Goal: Book appointment/travel/reservation

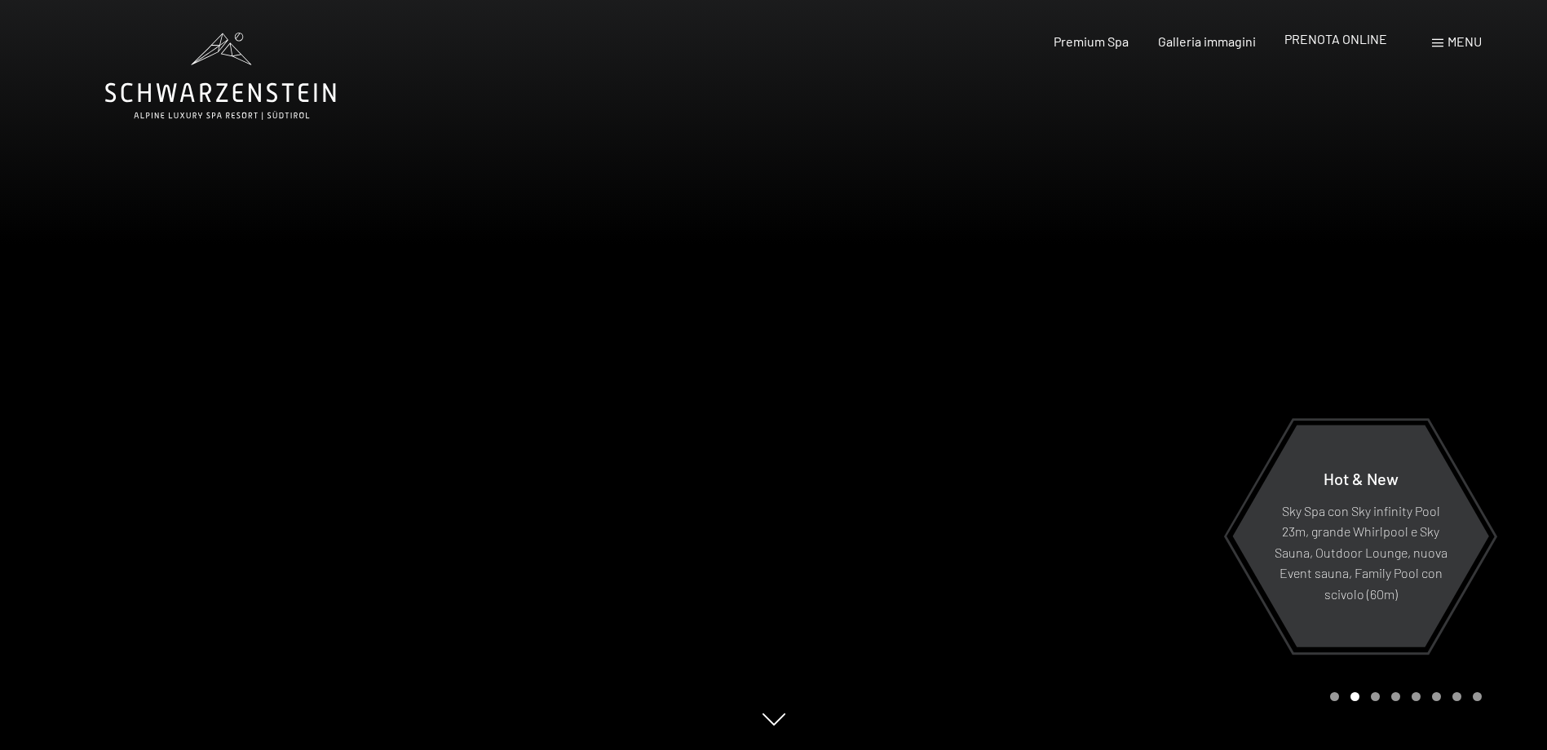
click at [1345, 42] on span "PRENOTA ONLINE" at bounding box center [1336, 38] width 103 height 15
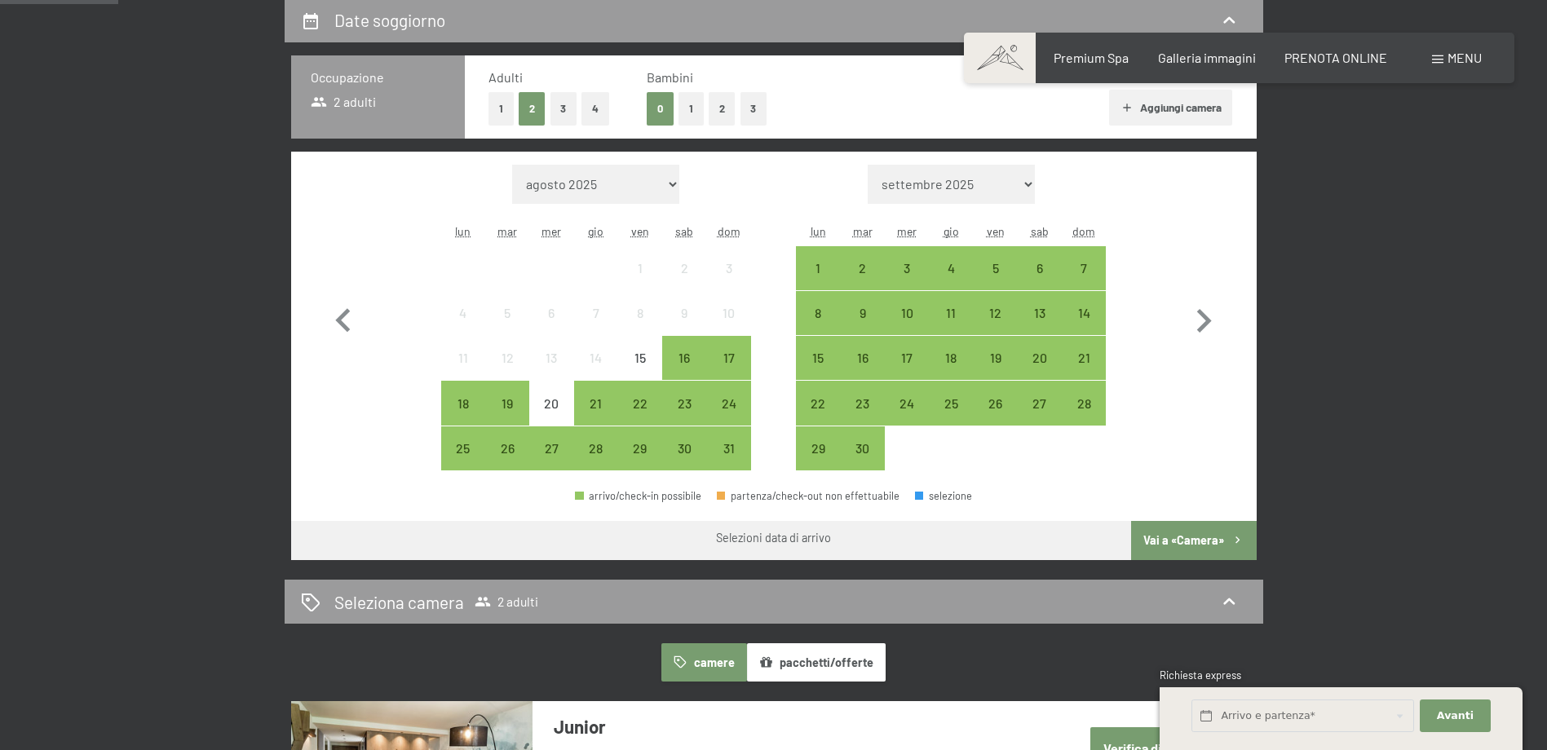
scroll to position [390, 0]
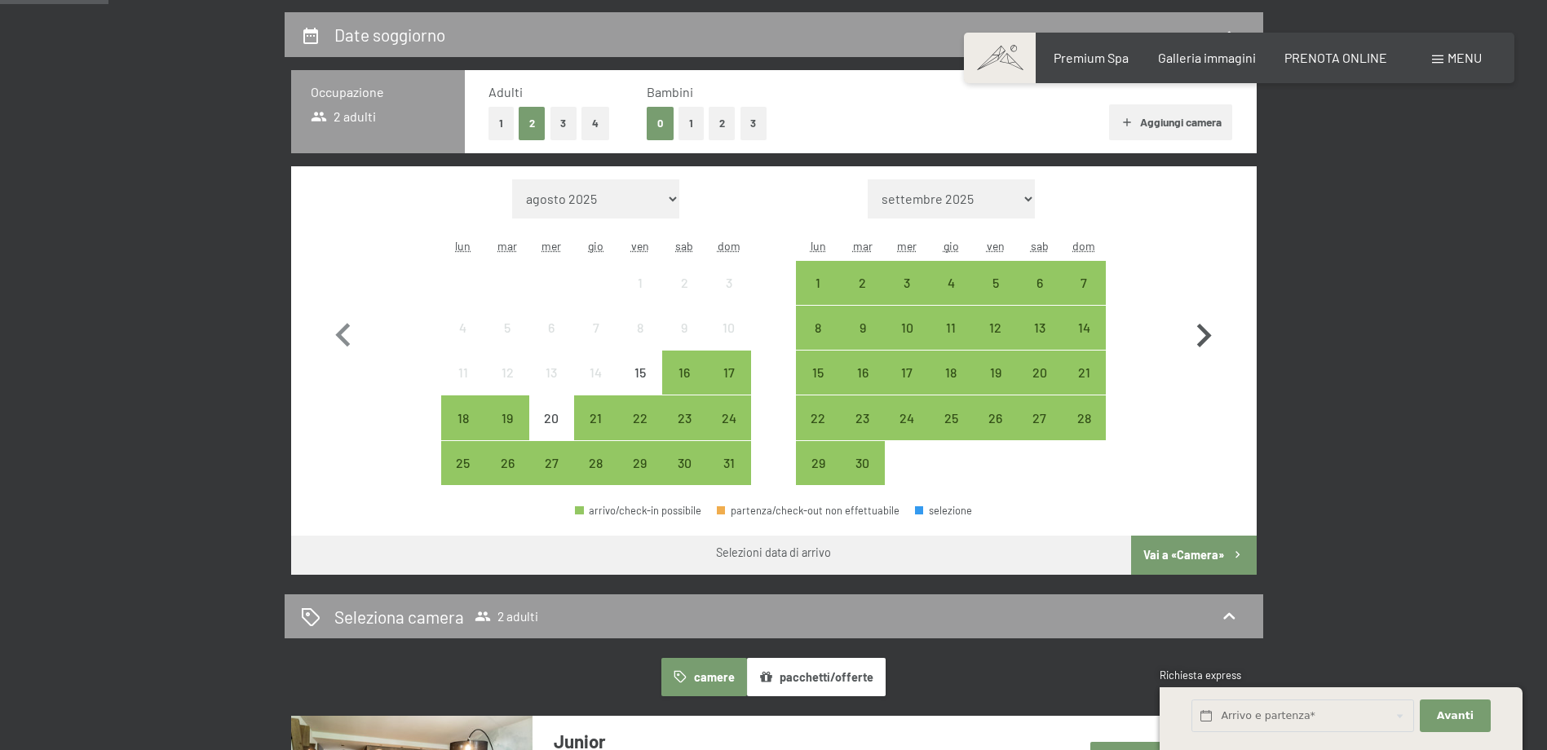
click at [1205, 333] on icon "button" at bounding box center [1204, 336] width 15 height 24
select select "[DATE]"
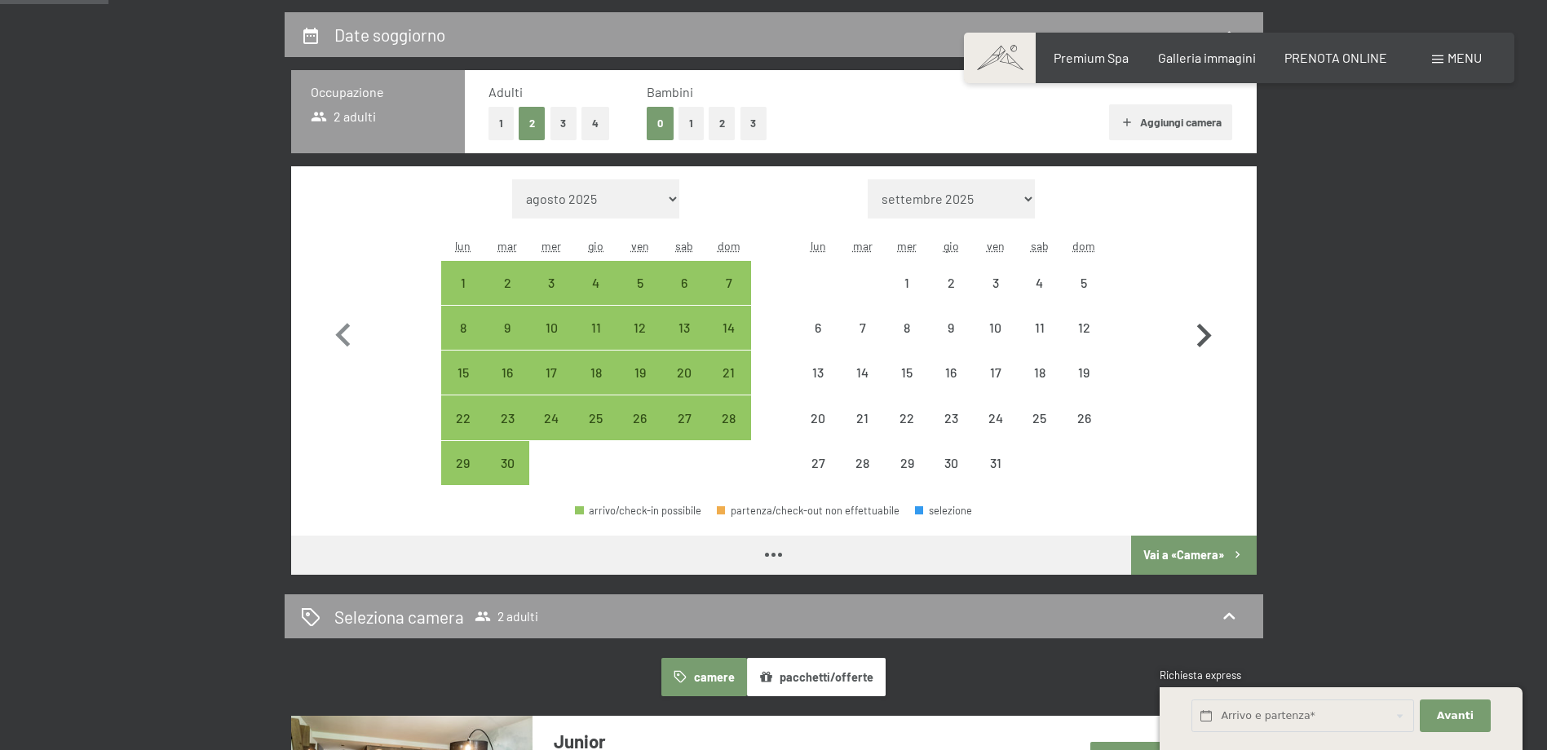
click at [1205, 333] on icon "button" at bounding box center [1204, 336] width 15 height 24
select select "2025-10-01"
select select "2025-11-01"
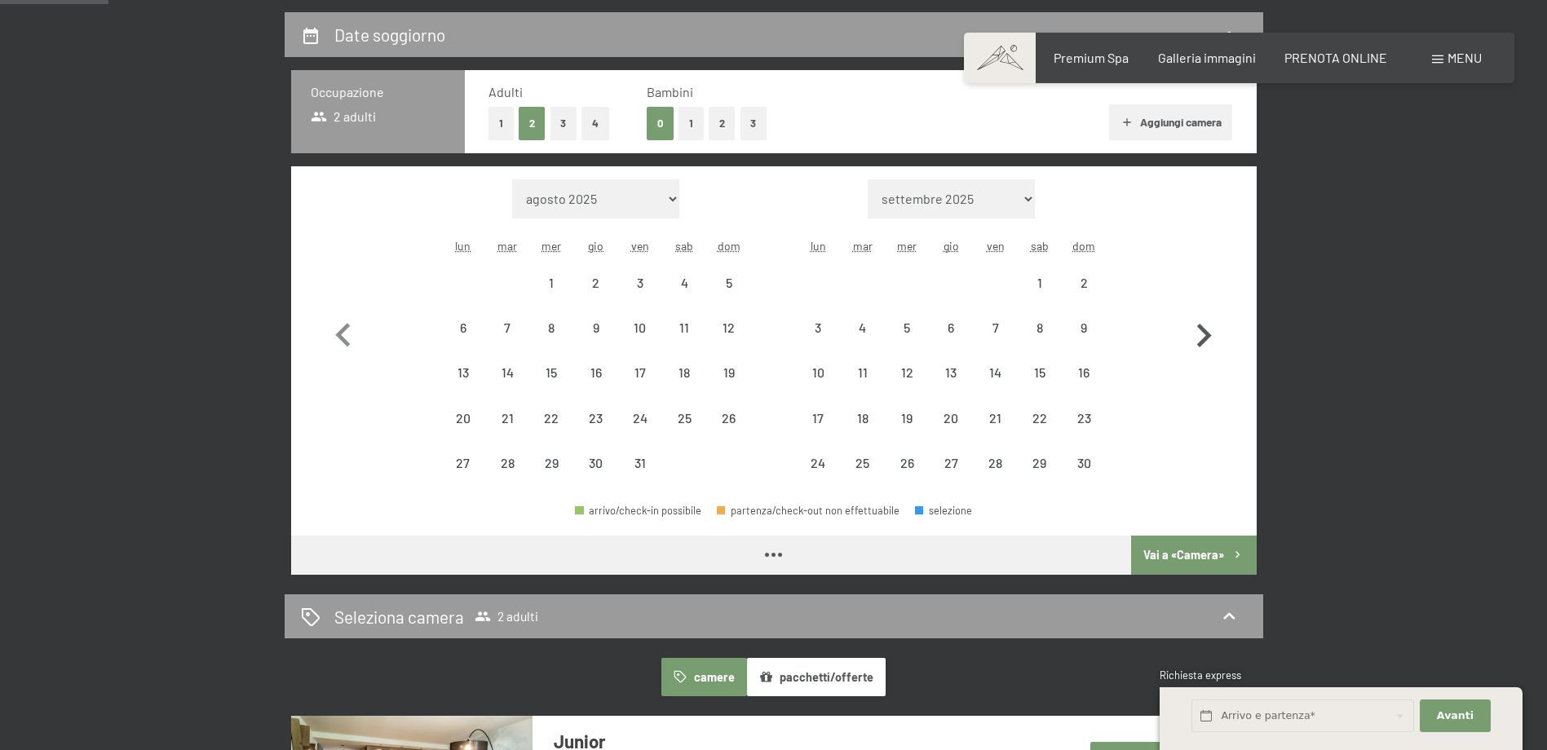
click at [1205, 333] on icon "button" at bounding box center [1204, 336] width 15 height 24
select select "2025-11-01"
select select "2025-12-01"
select select "2025-11-01"
select select "2025-12-01"
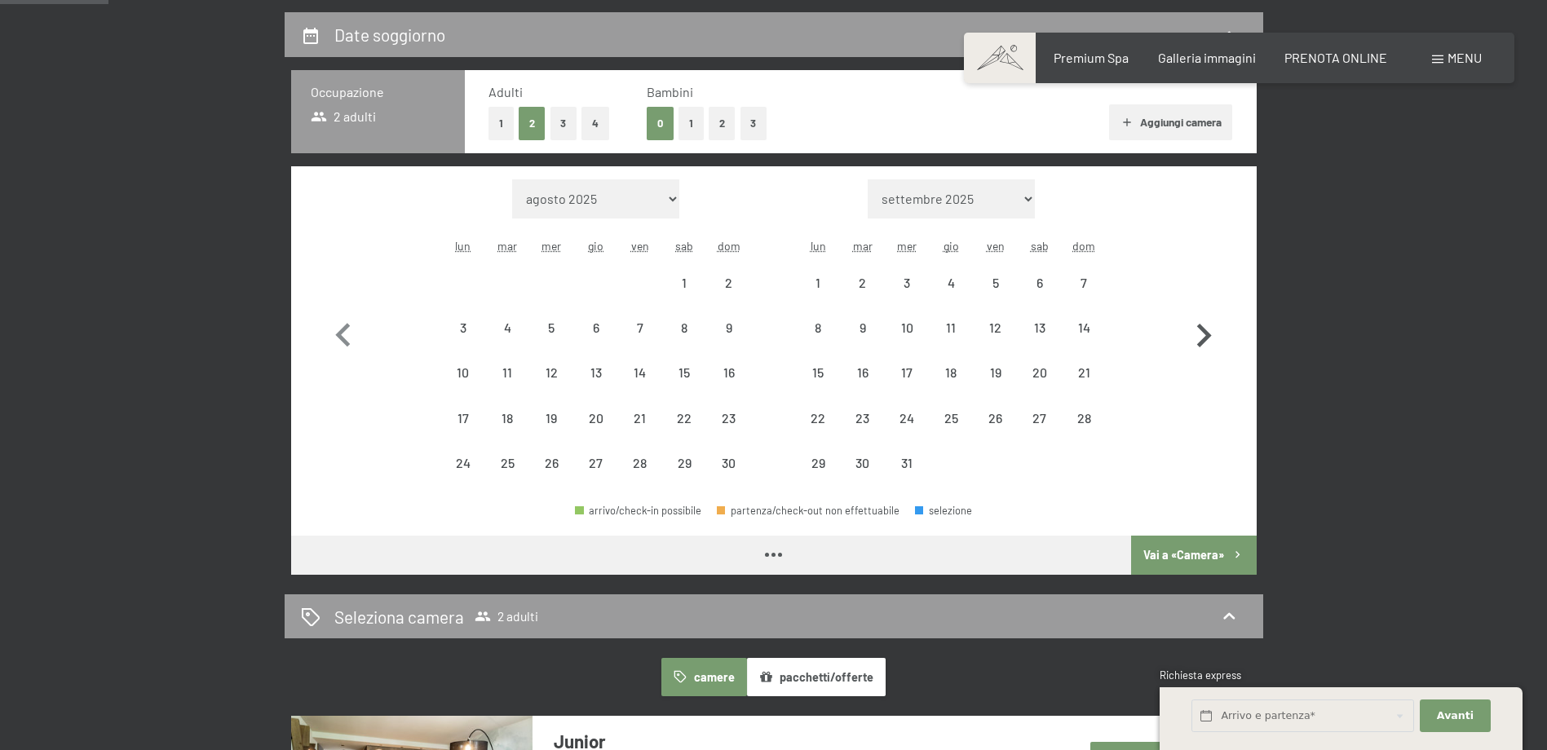
select select "2025-11-01"
select select "2025-12-01"
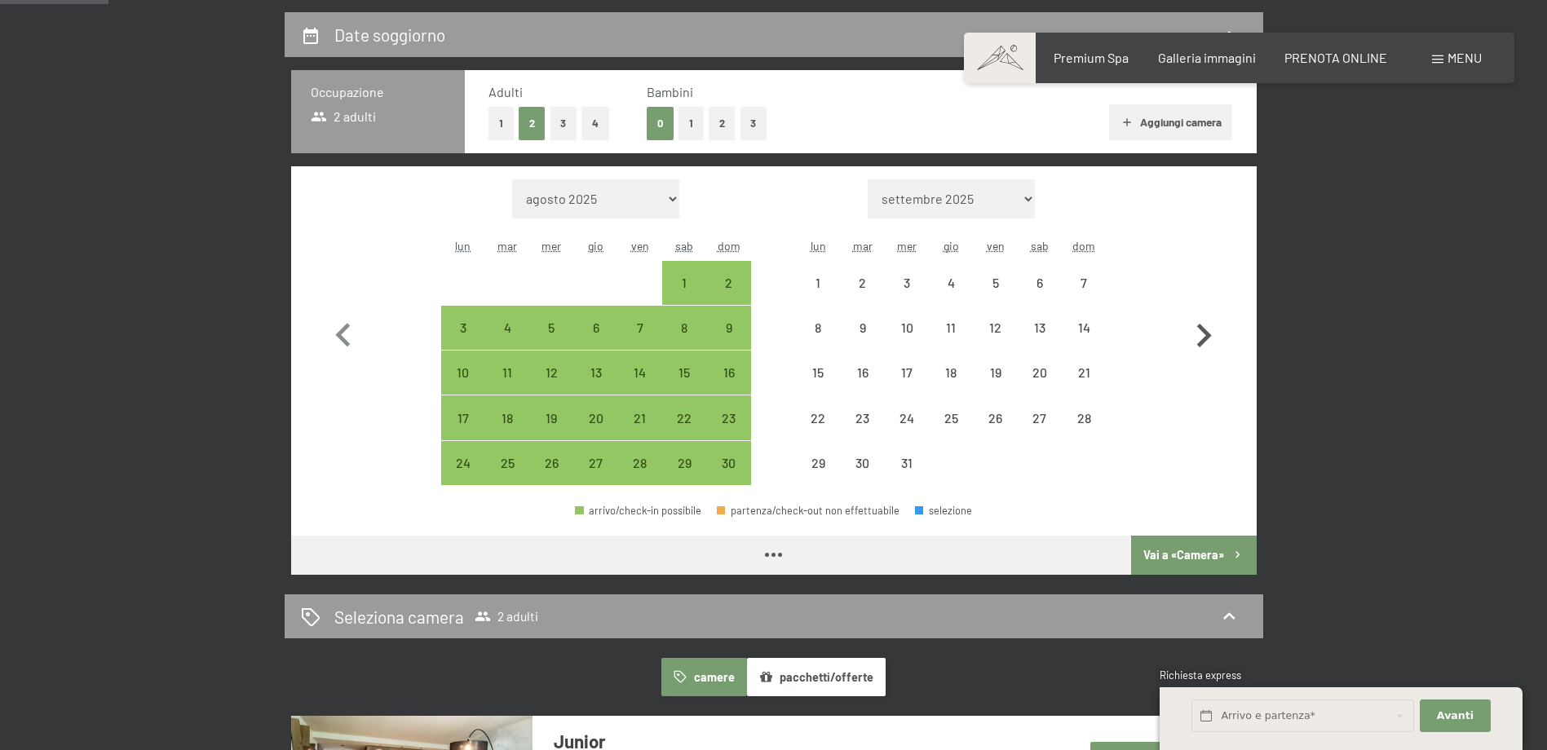
select select "2025-11-01"
select select "2025-12-01"
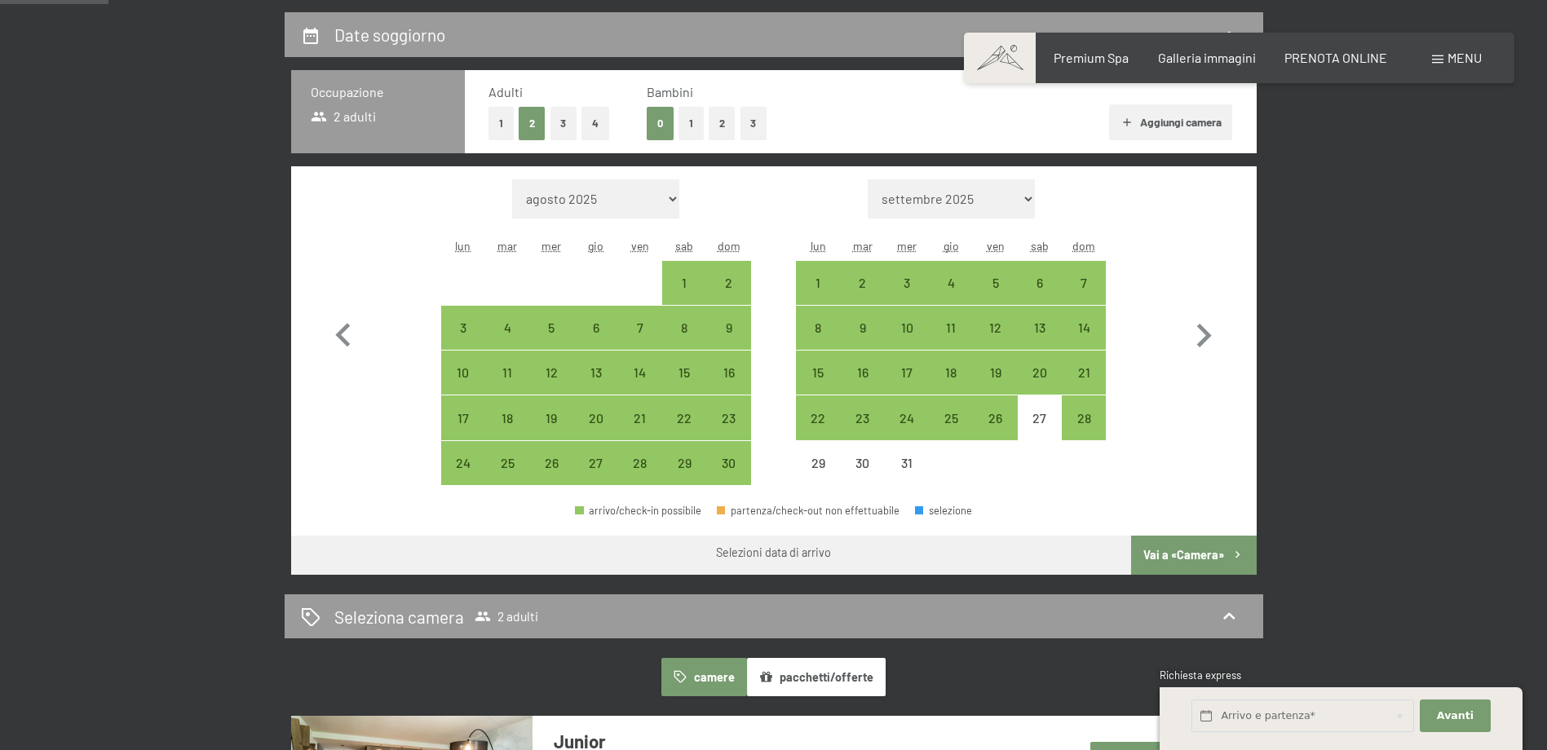
click at [695, 118] on button "1" at bounding box center [691, 123] width 25 height 33
select select "2025-11-01"
select select "2025-12-01"
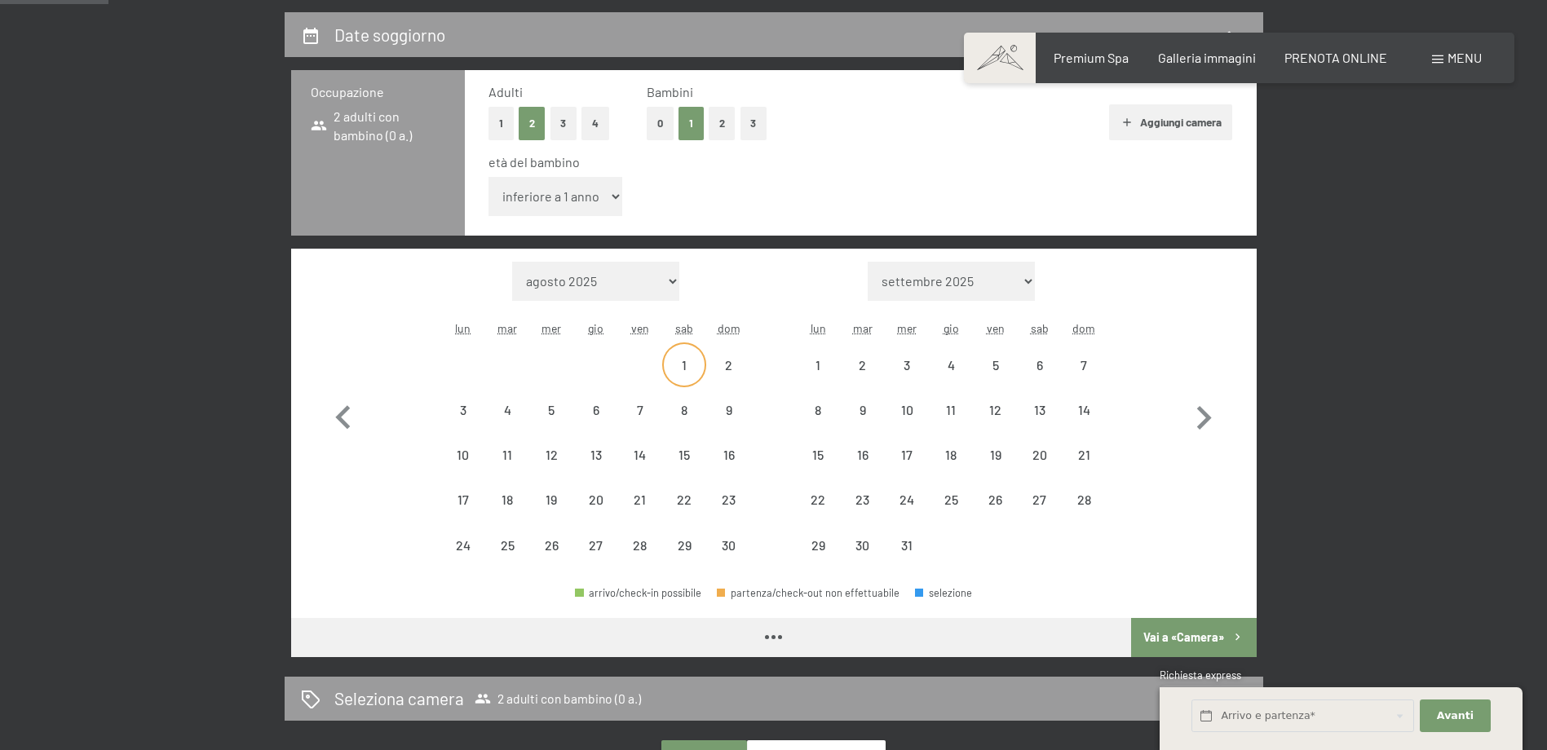
select select "2025-11-01"
select select "2025-12-01"
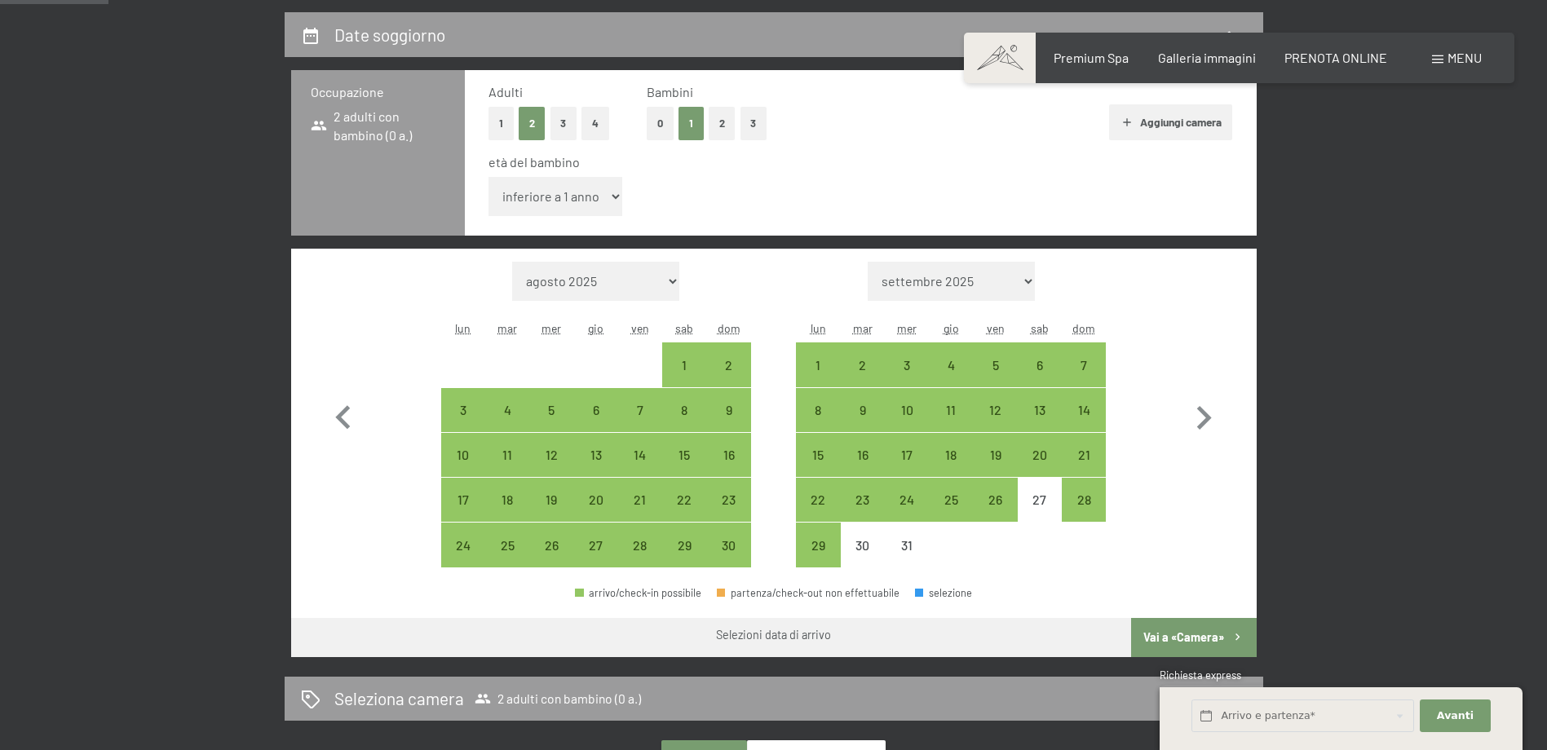
click at [569, 198] on select "inferiore a 1 anno 1 anno 2 anni 3 anni 4 anni 5 anni 6 anni 7 anni 8 anni 9 an…" at bounding box center [556, 196] width 135 height 39
select select "9"
click at [489, 177] on select "inferiore a 1 anno 1 anno 2 anni 3 anni 4 anni 5 anni 6 anni 7 anni 8 anni 9 an…" at bounding box center [556, 196] width 135 height 39
select select "2025-11-01"
select select "2025-12-01"
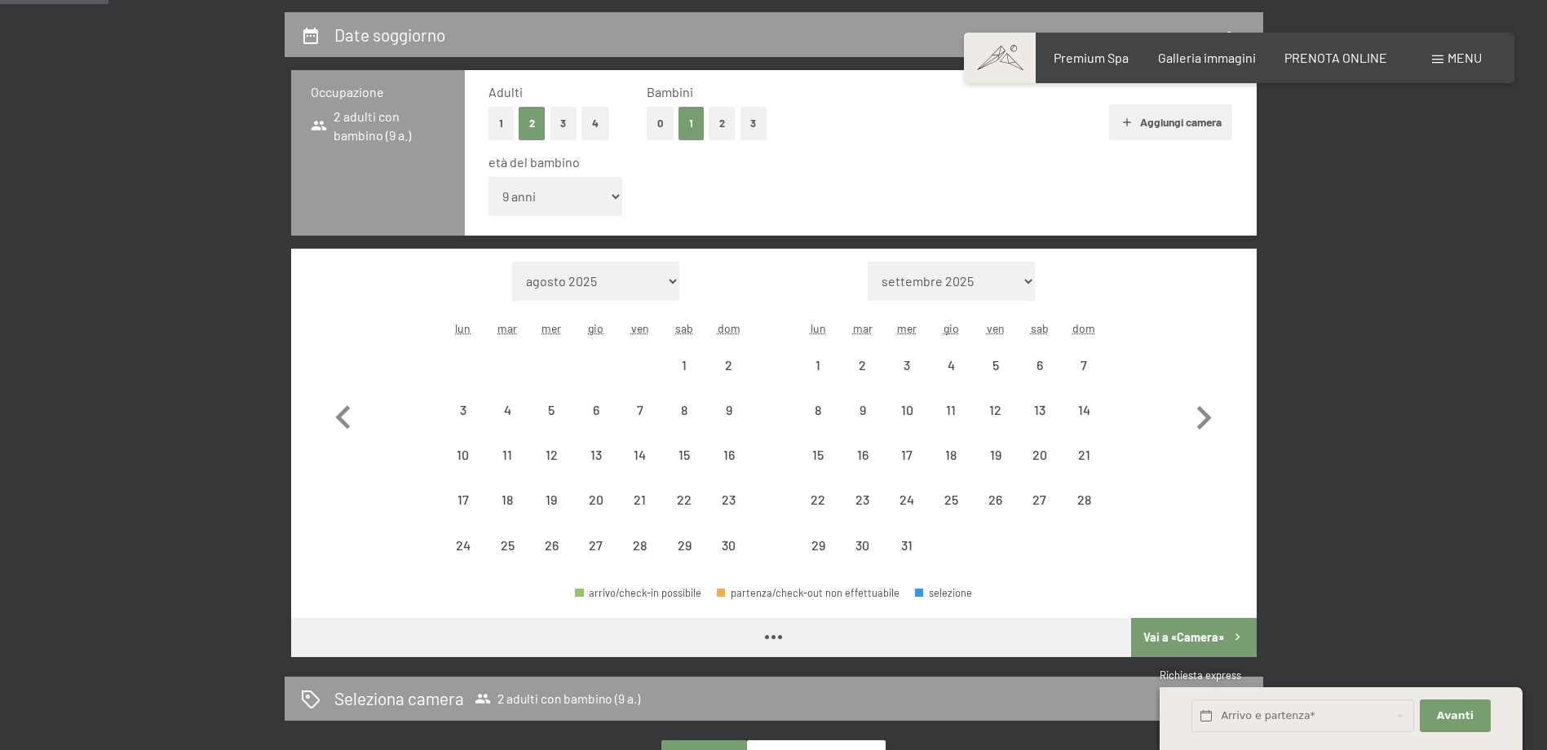
select select "2025-11-01"
select select "2025-12-01"
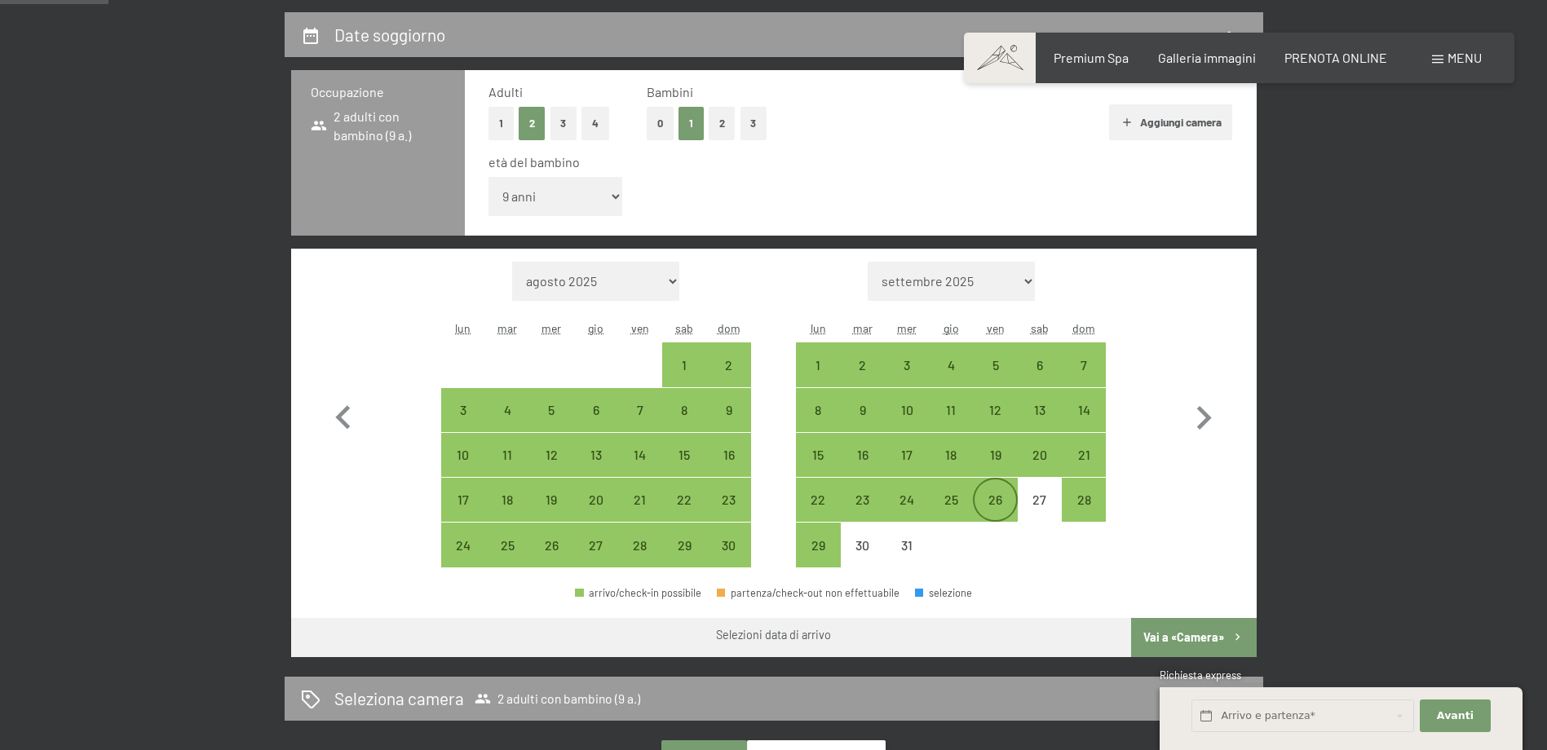
click at [987, 502] on div "26" at bounding box center [995, 513] width 41 height 41
select select "2025-11-01"
select select "2025-12-01"
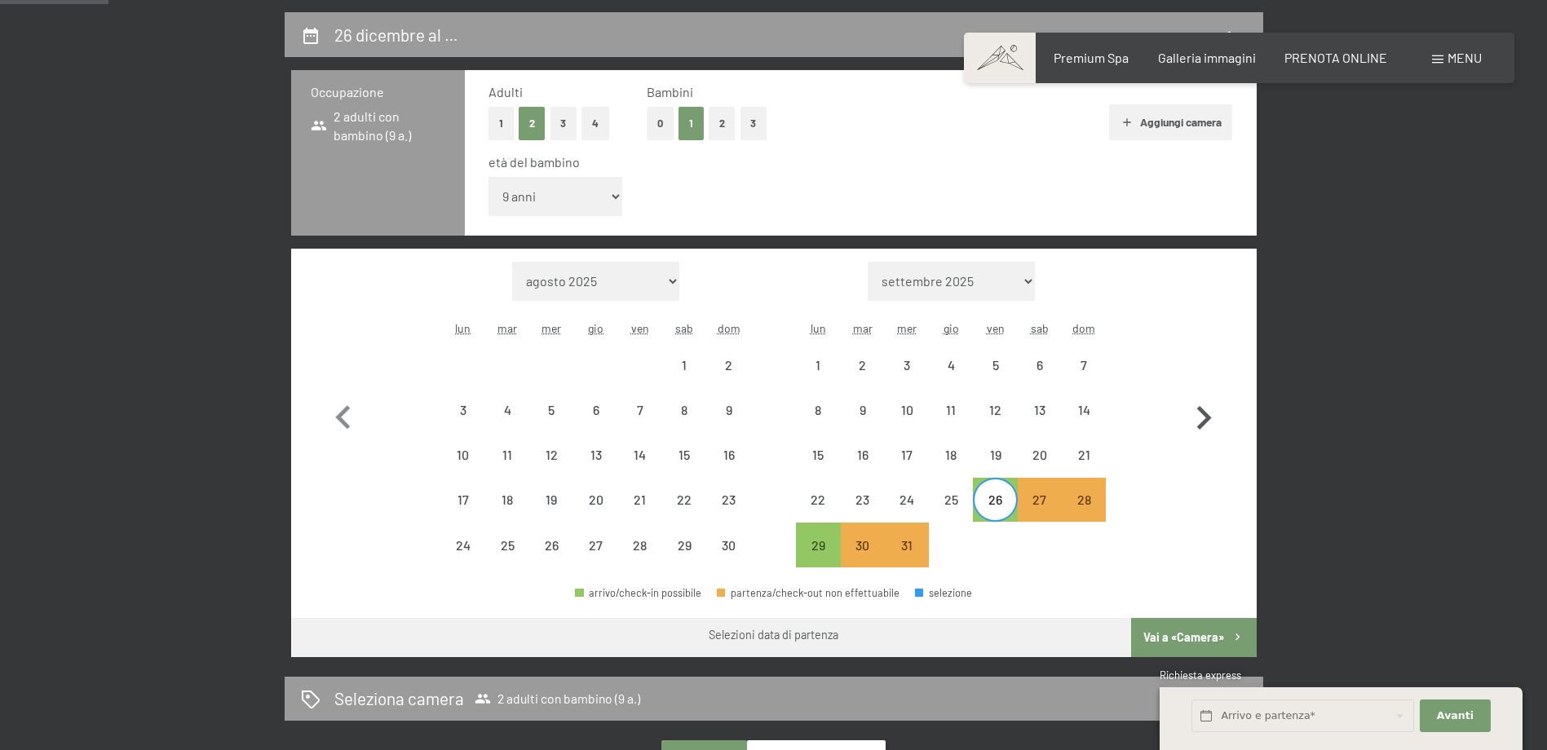
click at [1201, 423] on icon "button" at bounding box center [1203, 418] width 47 height 47
select select "2025-12-01"
select select "2026-01-01"
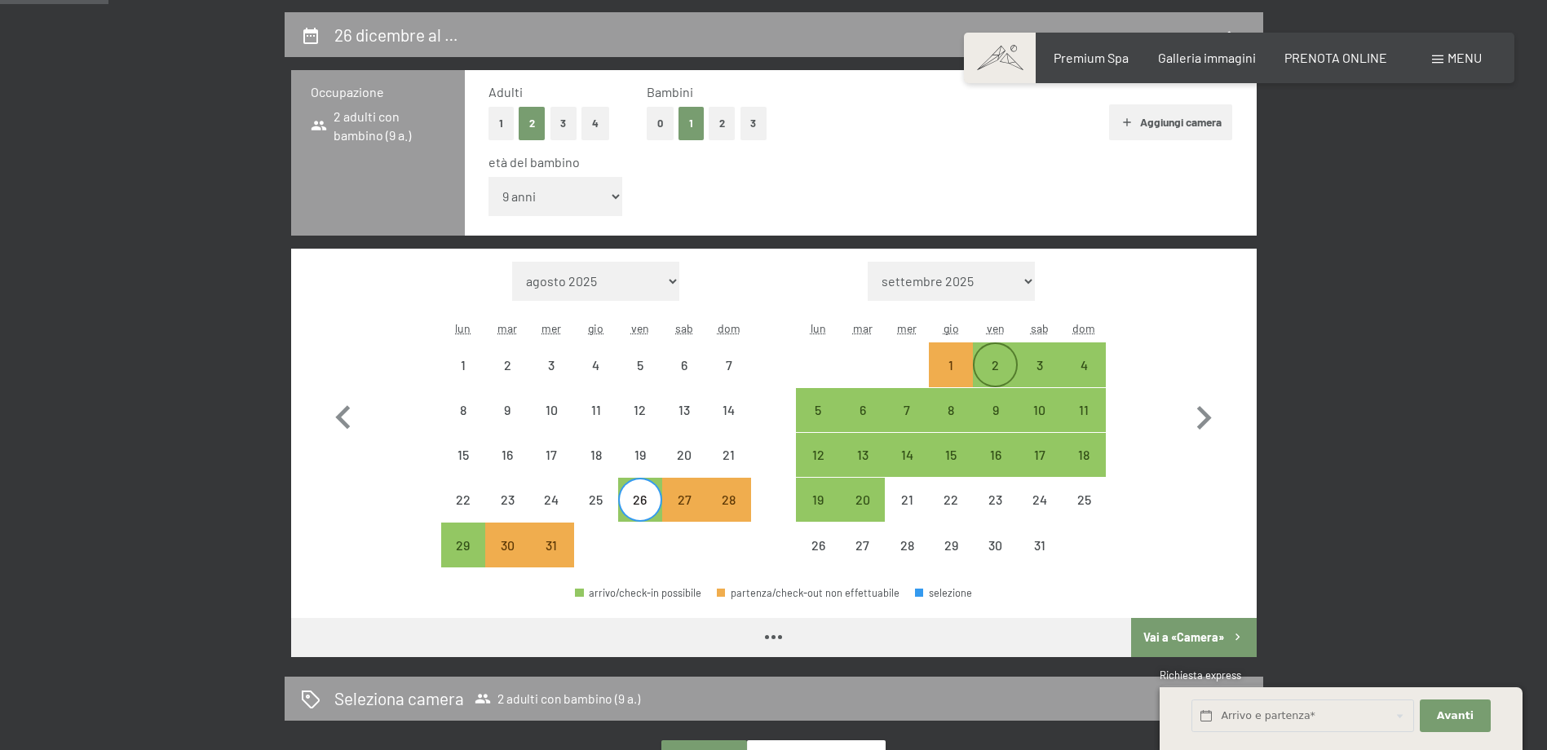
select select "2025-12-01"
select select "2026-01-01"
click at [993, 373] on div "2" at bounding box center [995, 379] width 41 height 41
select select "2025-12-01"
select select "2026-01-01"
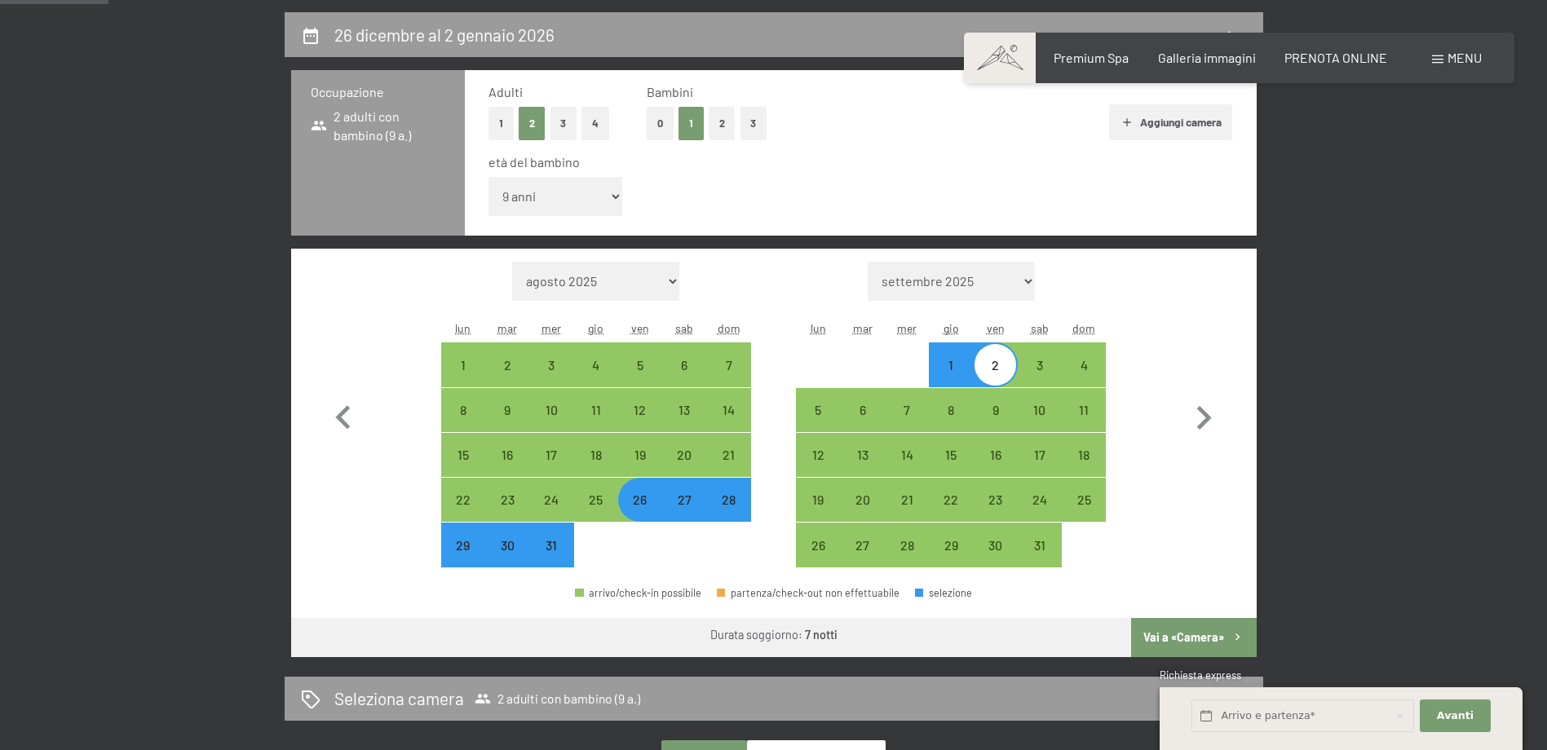
click at [1202, 633] on button "Vai a «Camera»" at bounding box center [1193, 637] width 125 height 39
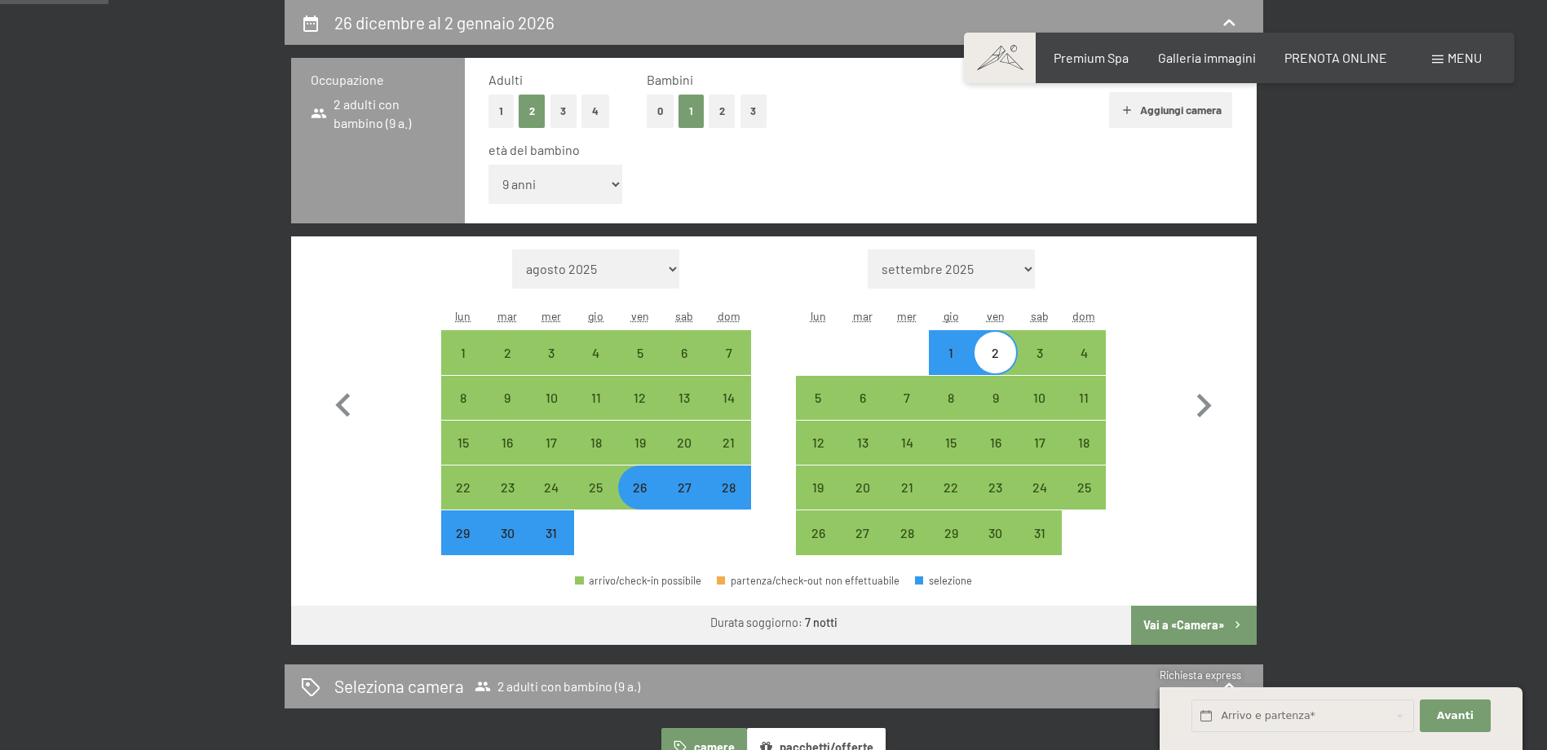
select select "2025-12-01"
select select "2026-01-01"
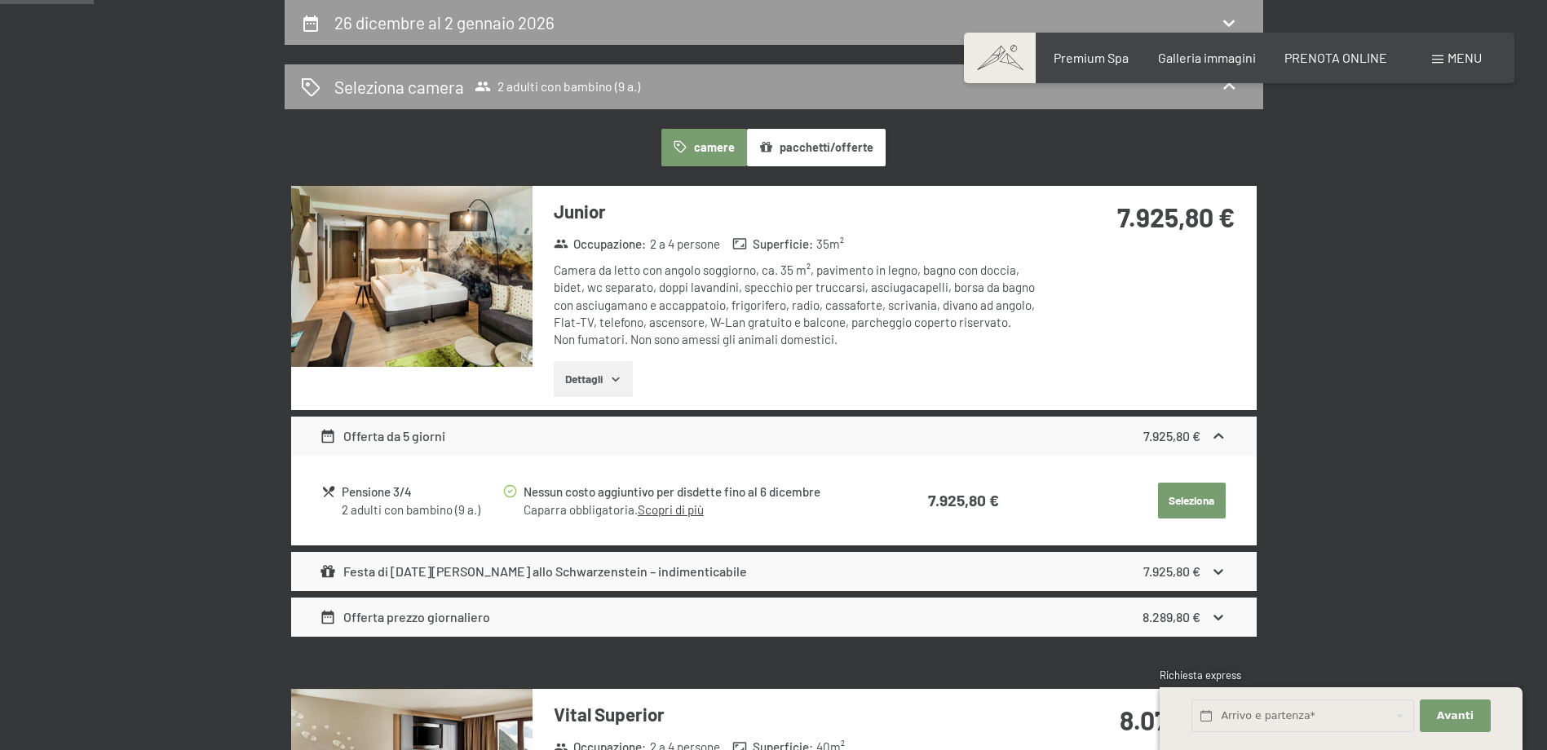
click at [1223, 568] on icon at bounding box center [1218, 572] width 17 height 17
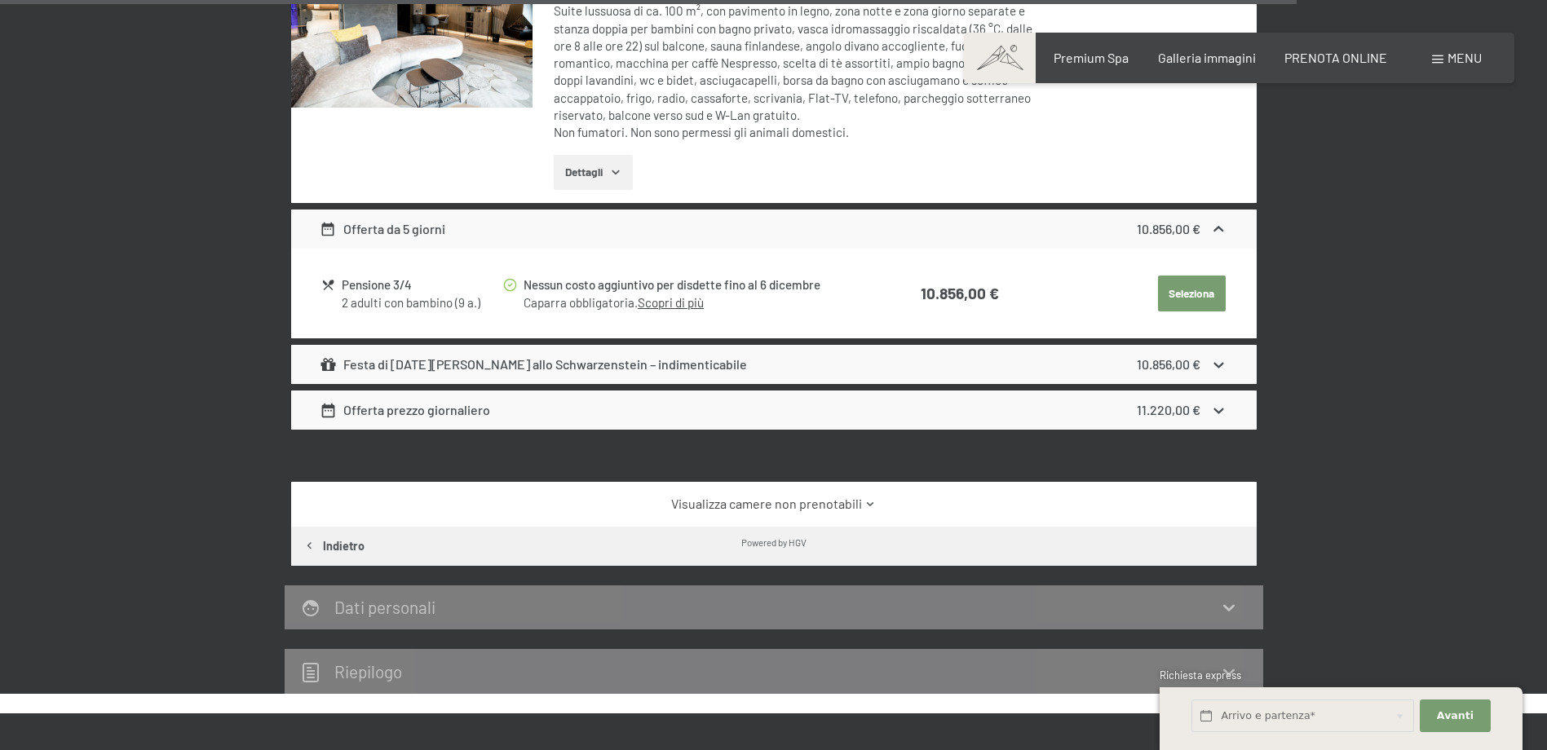
scroll to position [5349, 0]
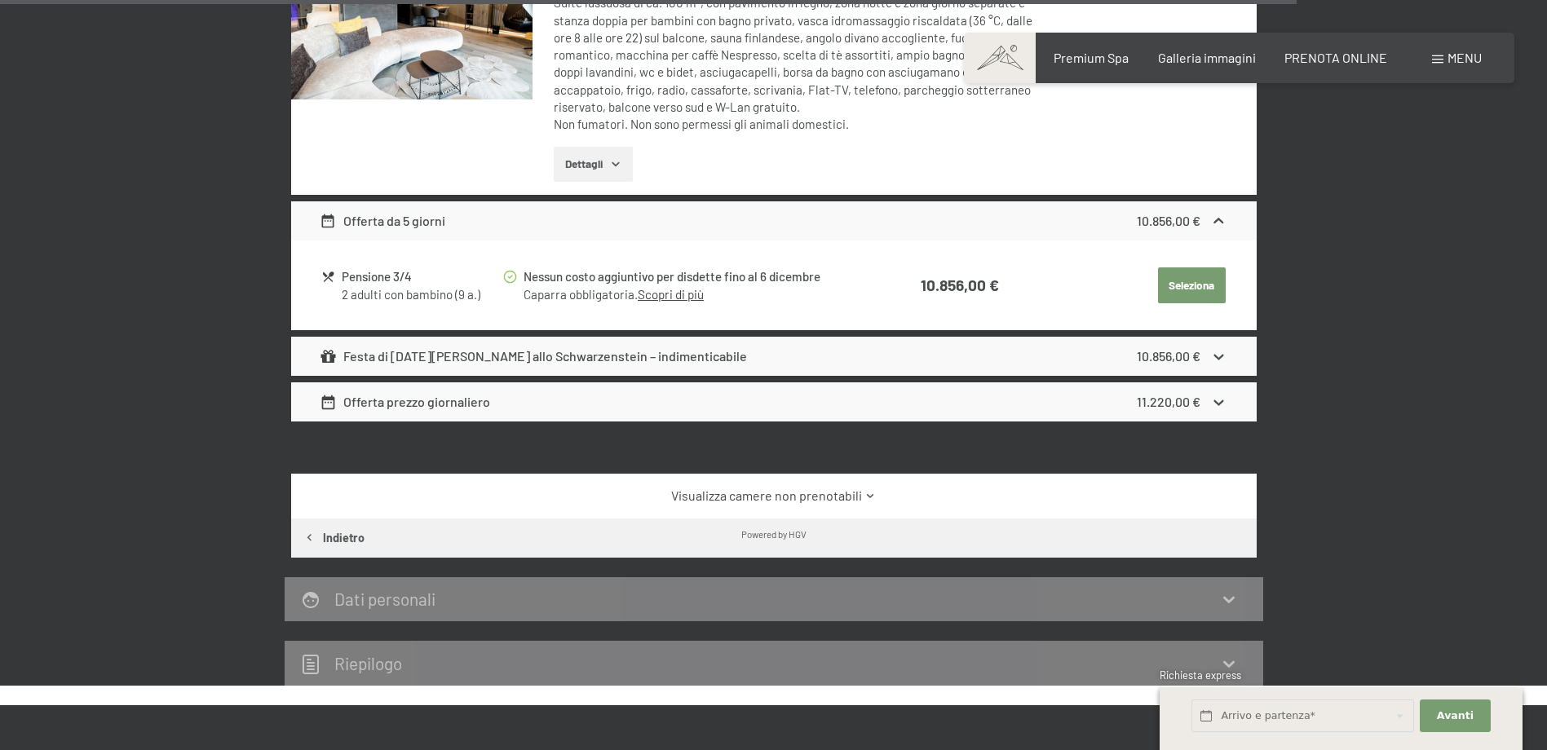
click at [1218, 394] on icon at bounding box center [1218, 402] width 17 height 17
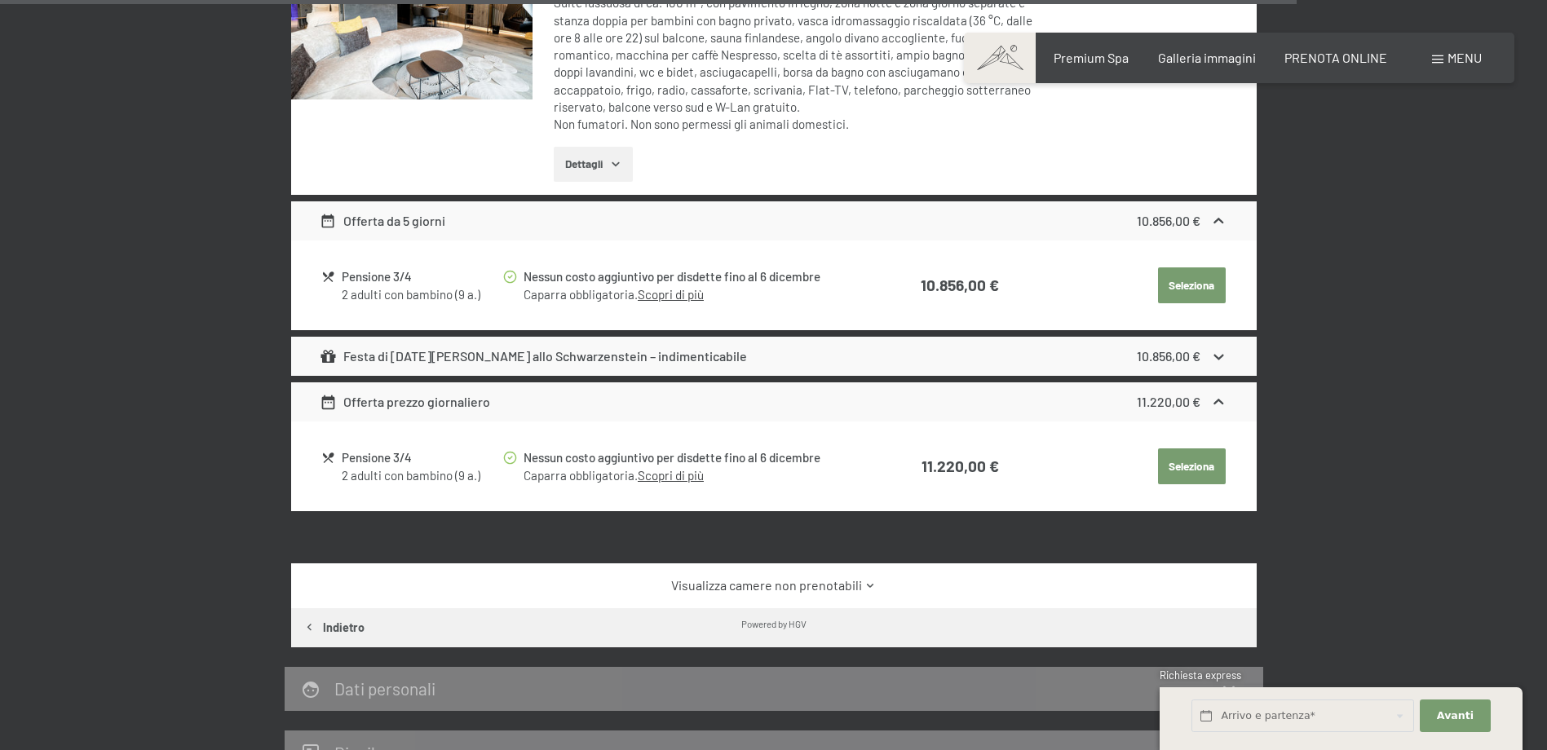
click at [1218, 399] on icon at bounding box center [1219, 402] width 10 height 6
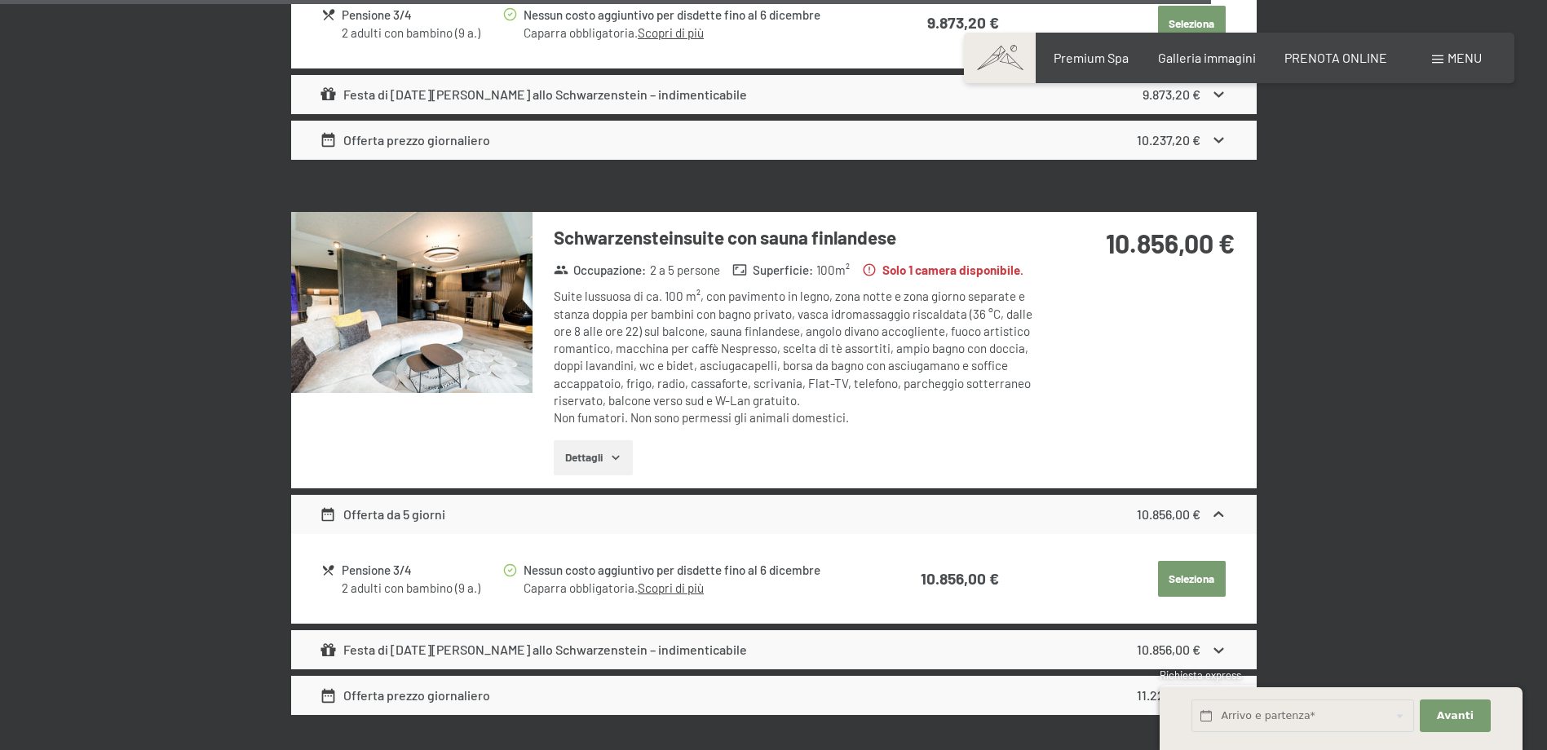
scroll to position [4949, 0]
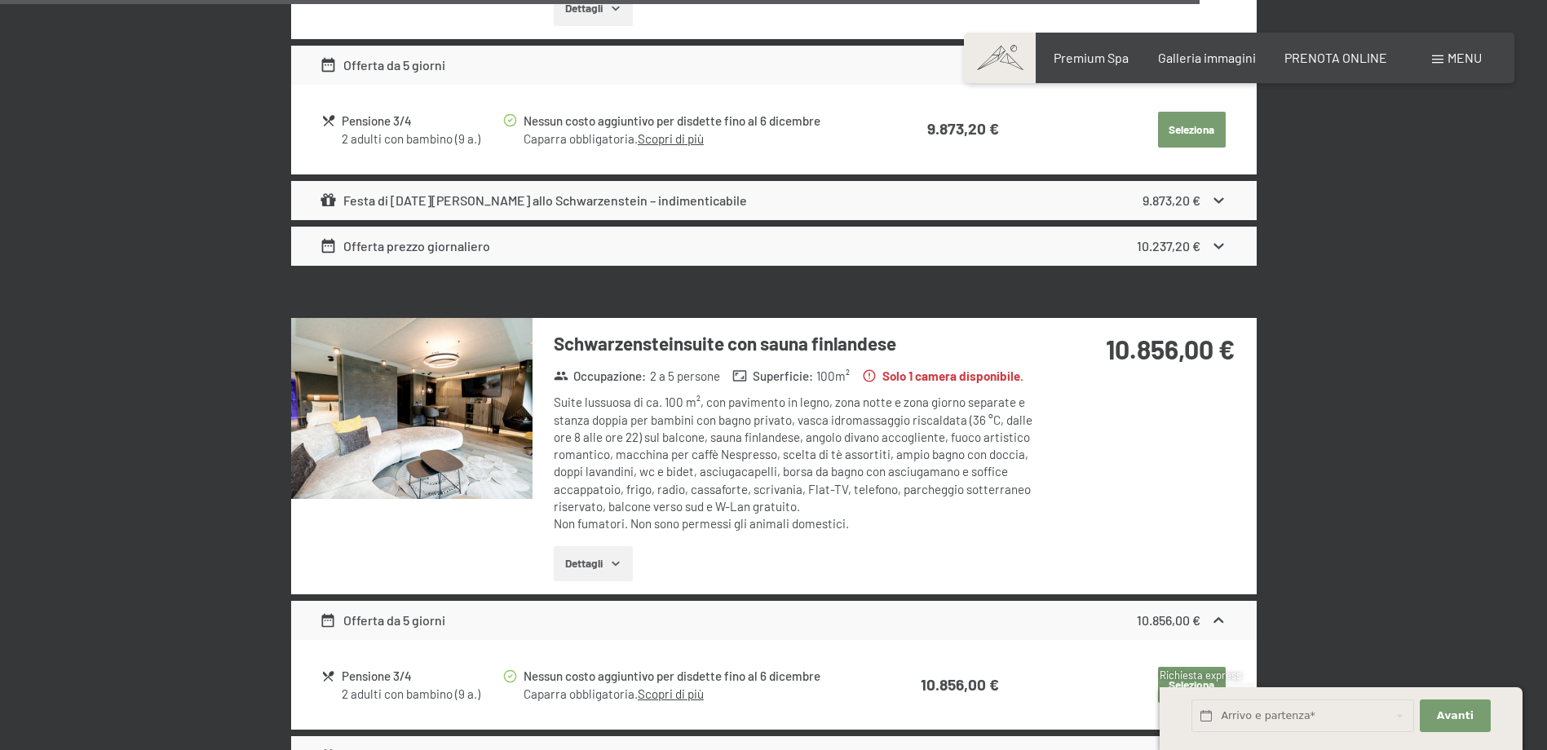
click at [481, 385] on img at bounding box center [411, 408] width 241 height 181
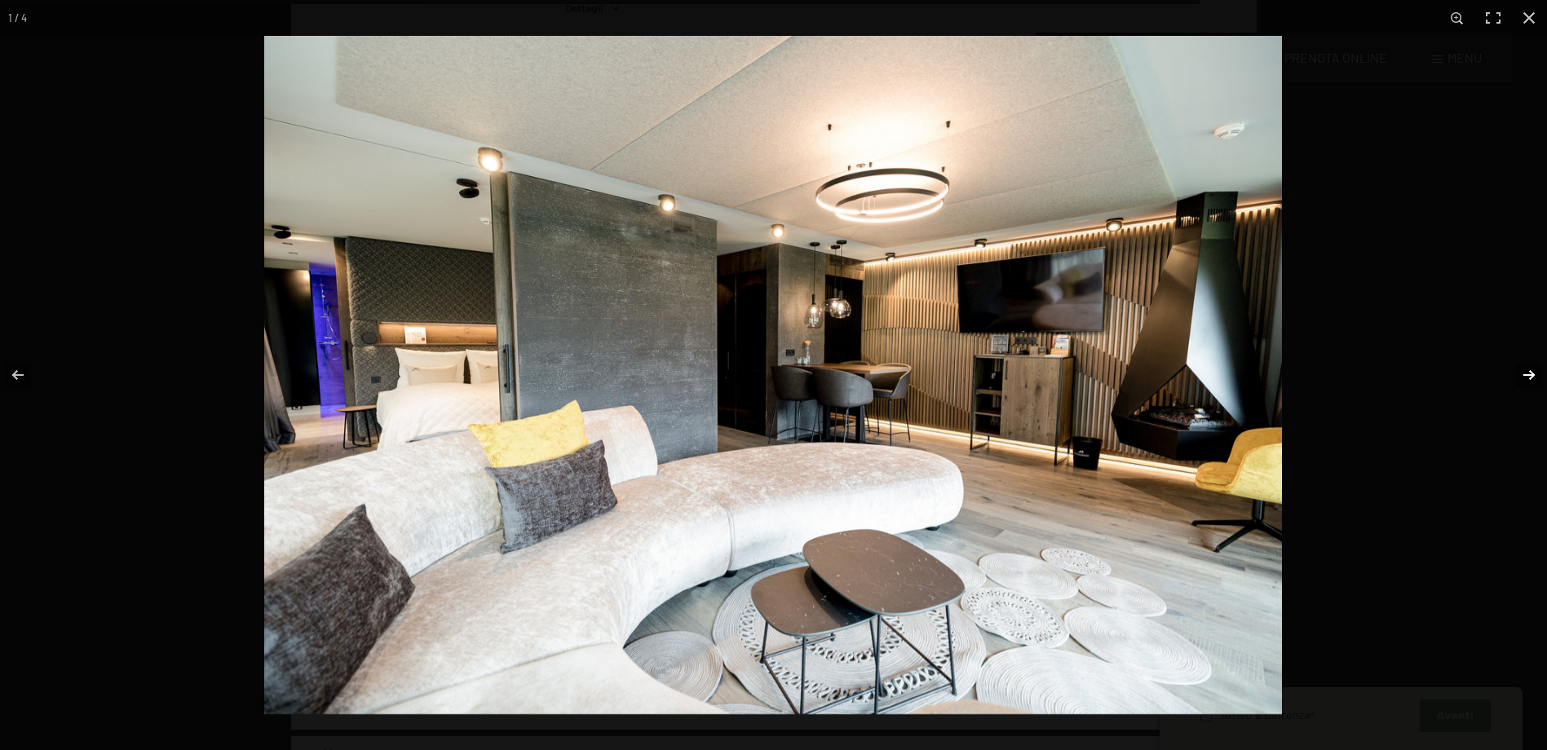
click at [1522, 369] on button "button" at bounding box center [1518, 375] width 57 height 82
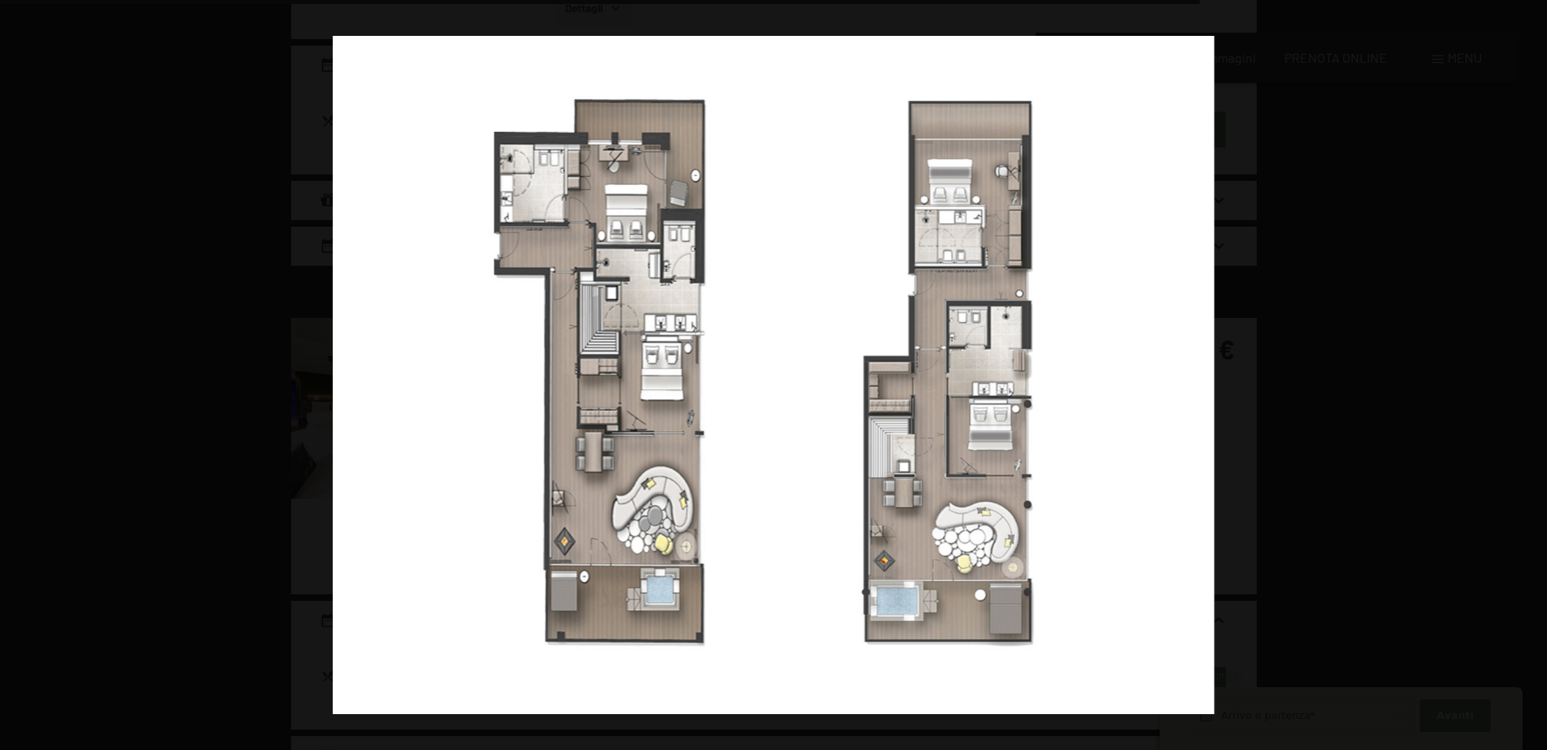
click at [1522, 369] on button "button" at bounding box center [1518, 375] width 57 height 82
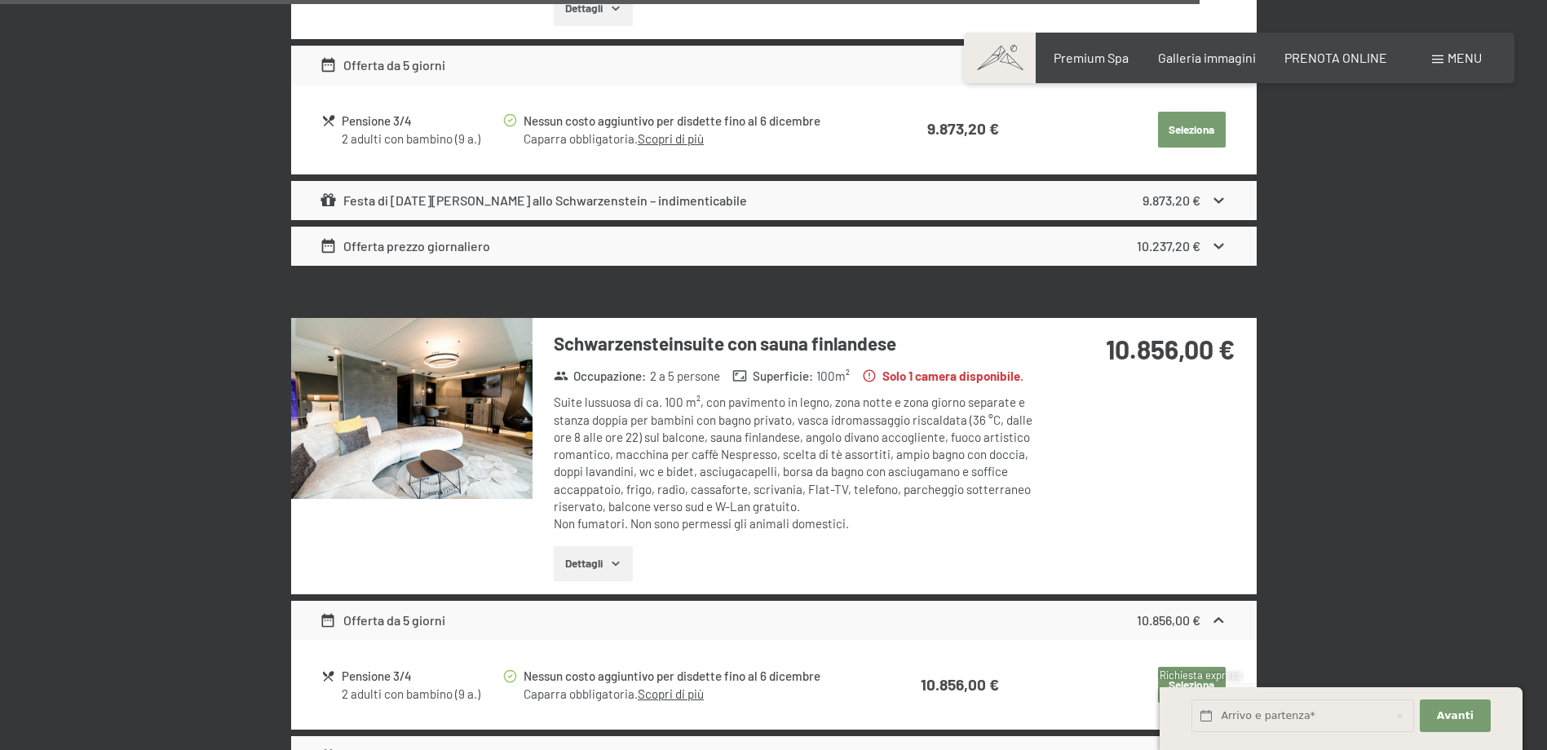
click at [0, 0] on button "button" at bounding box center [0, 0] width 0 height 0
